Goal: Task Accomplishment & Management: Manage account settings

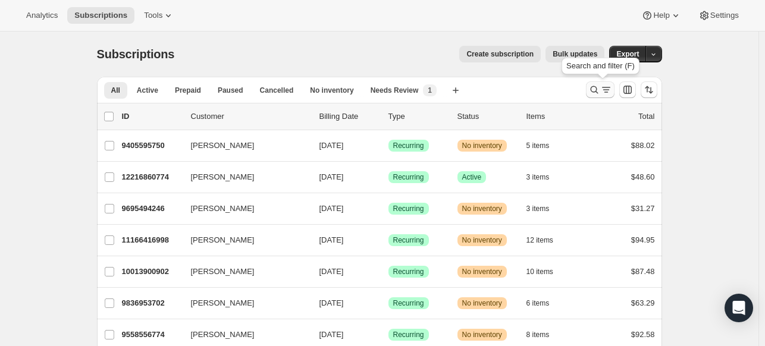
click at [604, 93] on icon "Search and filter results" at bounding box center [606, 90] width 12 height 12
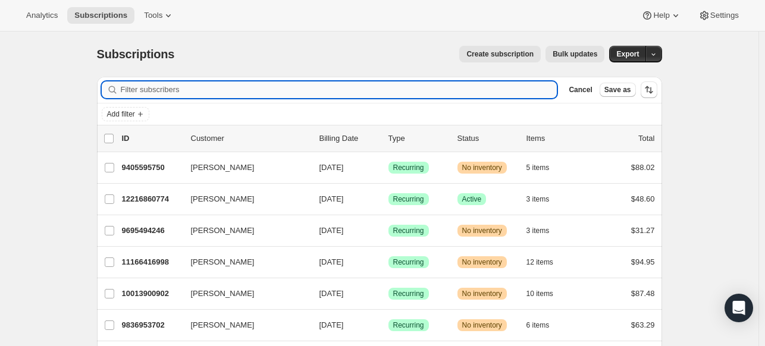
paste input "[EMAIL_ADDRESS][DOMAIN_NAME]"
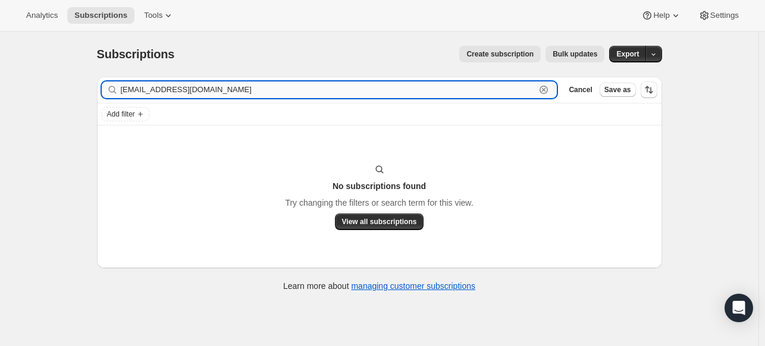
click at [237, 95] on input "[EMAIL_ADDRESS][DOMAIN_NAME]" at bounding box center [328, 89] width 415 height 17
paste input "[PERSON_NAME]"
type input "[PERSON_NAME]"
